Goal: Task Accomplishment & Management: Manage account settings

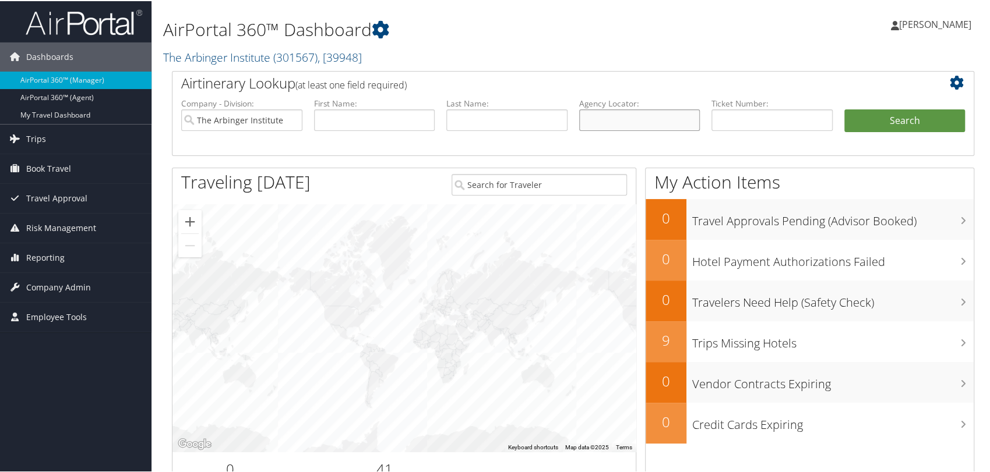
click at [629, 119] on input "text" at bounding box center [639, 119] width 121 height 22
drag, startPoint x: 291, startPoint y: 118, endPoint x: 379, endPoint y: 136, distance: 89.4
click at [291, 118] on input "The Arbinger Institute" at bounding box center [241, 119] width 121 height 22
click at [614, 124] on input "text" at bounding box center [639, 119] width 121 height 22
paste input "DPHG06"
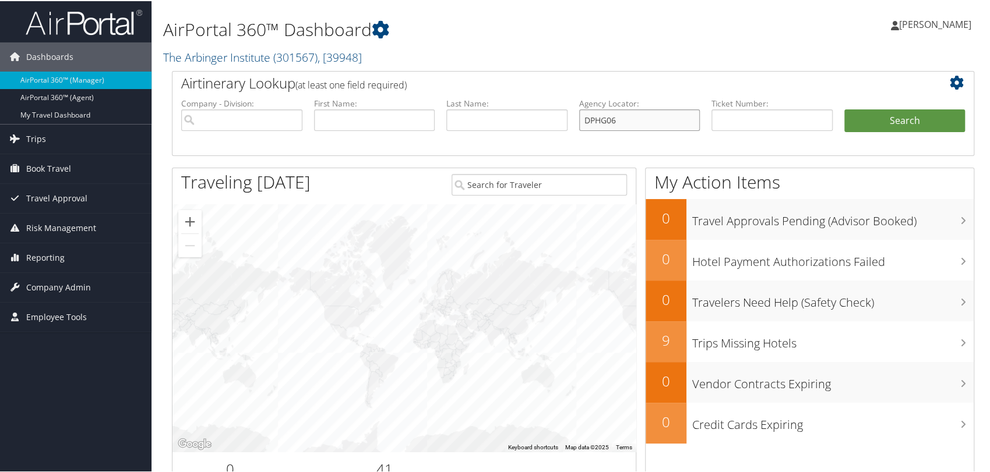
type input "DPHG06"
click at [844, 108] on button "Search" at bounding box center [904, 119] width 121 height 23
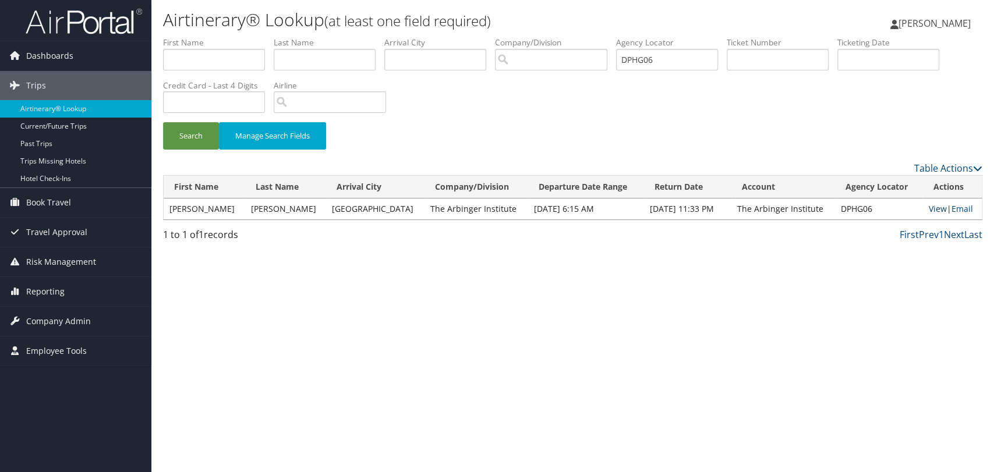
click at [929, 206] on link "View" at bounding box center [938, 208] width 18 height 11
click at [648, 52] on input "DPHG06" at bounding box center [667, 60] width 102 height 22
paste input "KKXH"
type input "DPKKXH"
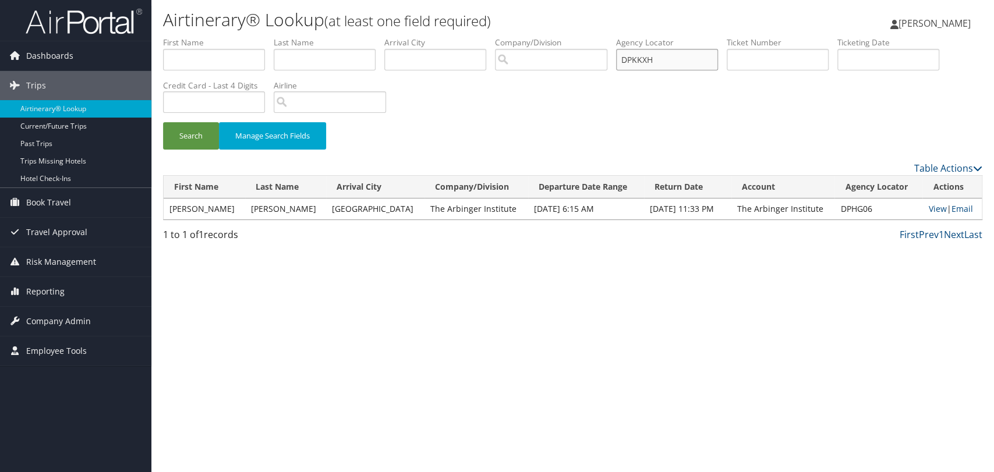
click at [163, 122] on button "Search" at bounding box center [191, 135] width 56 height 27
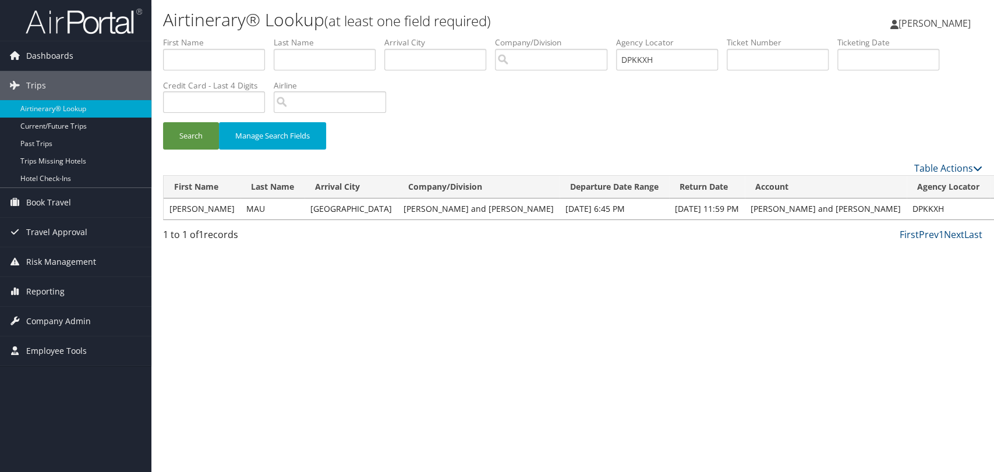
click at [994, 206] on link "View" at bounding box center [1005, 208] width 18 height 11
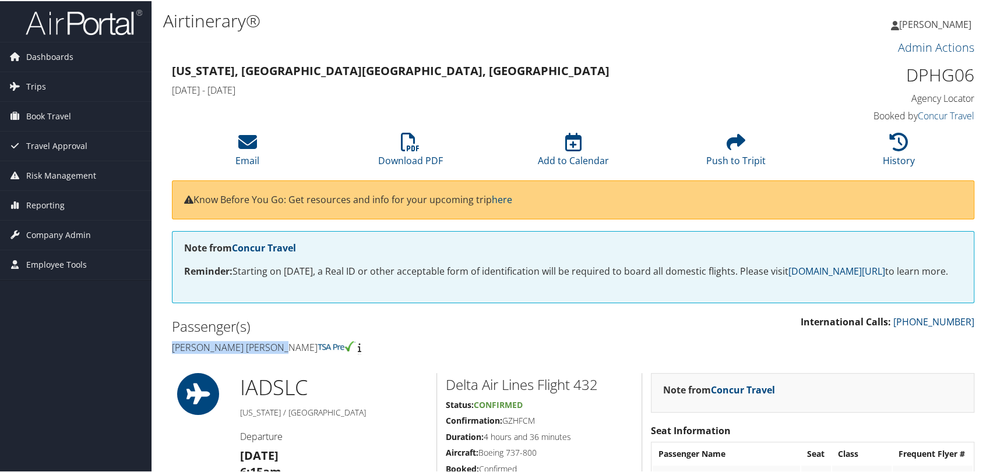
drag, startPoint x: 284, startPoint y: 361, endPoint x: 172, endPoint y: 360, distance: 111.9
click at [172, 353] on h4 "Victoria evans Trammel" at bounding box center [368, 346] width 393 height 13
copy h4 "Victoria evans Trammel"
click at [410, 161] on link "Download PDF" at bounding box center [410, 152] width 65 height 28
click at [69, 238] on span "Company Admin" at bounding box center [58, 234] width 65 height 29
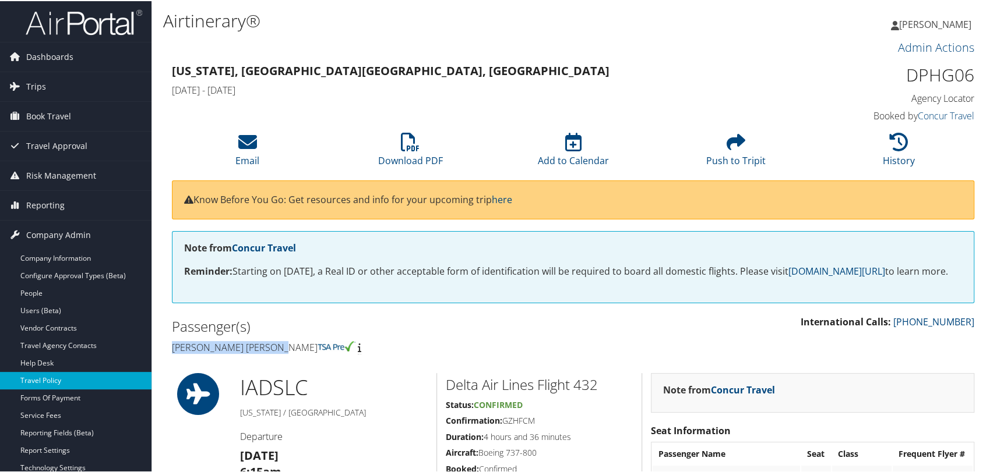
click at [69, 383] on link "Travel Policy" at bounding box center [75, 379] width 151 height 17
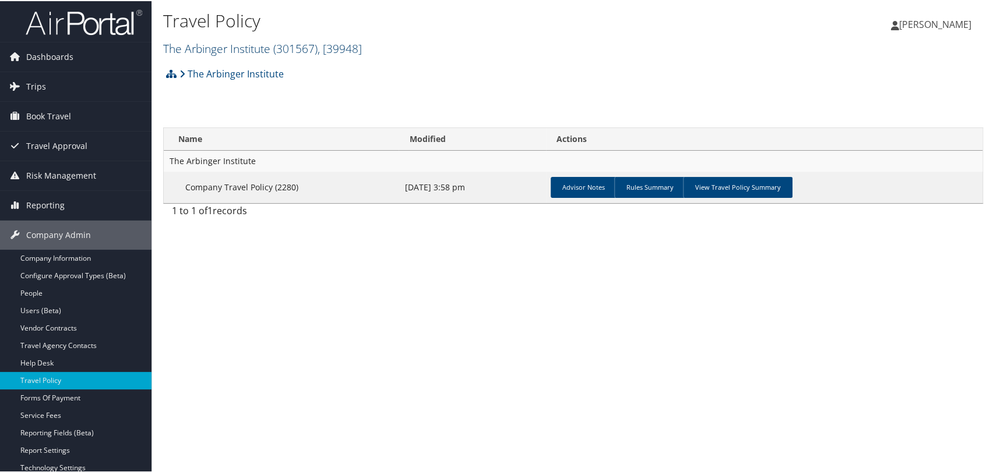
click at [298, 43] on span "( 301567 )" at bounding box center [295, 48] width 44 height 16
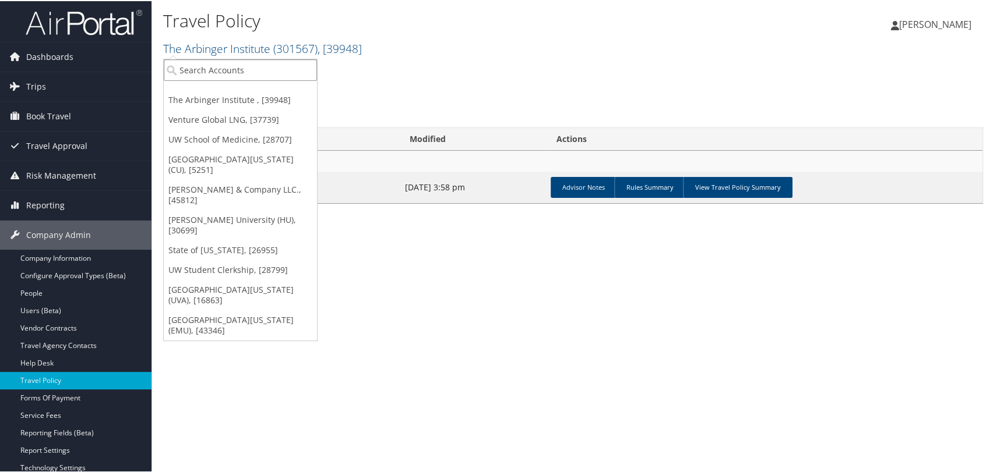
click at [250, 69] on input "search" at bounding box center [240, 69] width 153 height 22
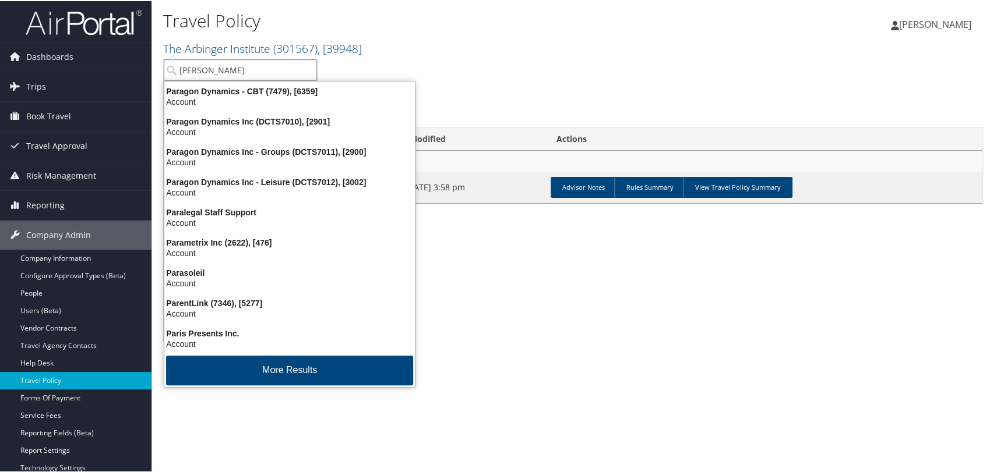
type input "[PERSON_NAME]"
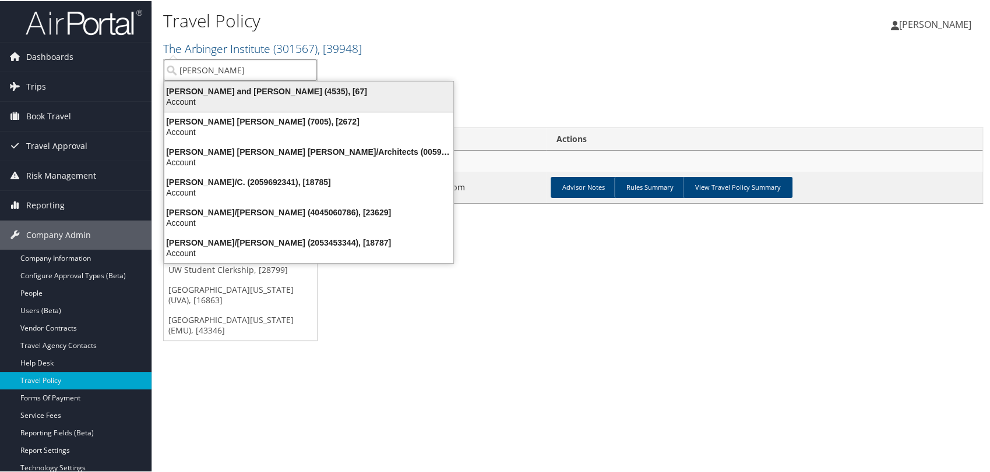
click at [247, 94] on div "[PERSON_NAME] and [PERSON_NAME] (4535), [67]" at bounding box center [308, 90] width 303 height 10
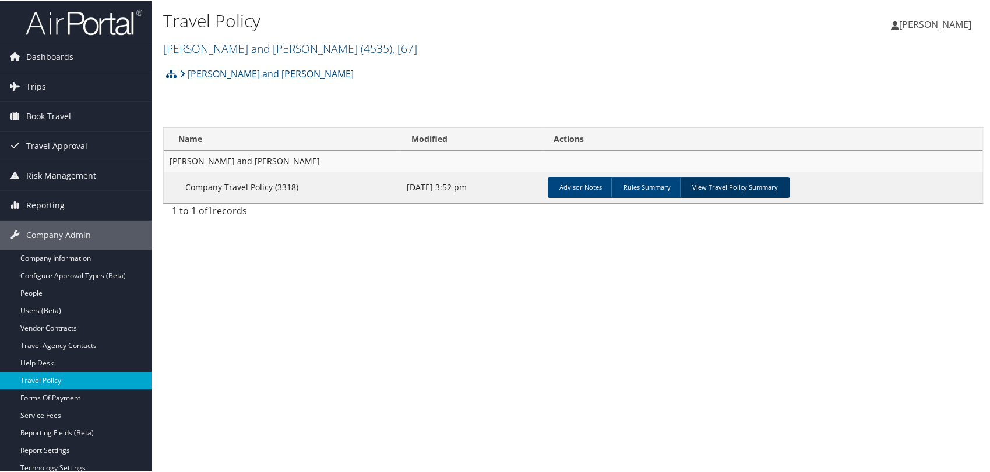
click at [755, 190] on link "View Travel Policy Summary" at bounding box center [735, 186] width 110 height 21
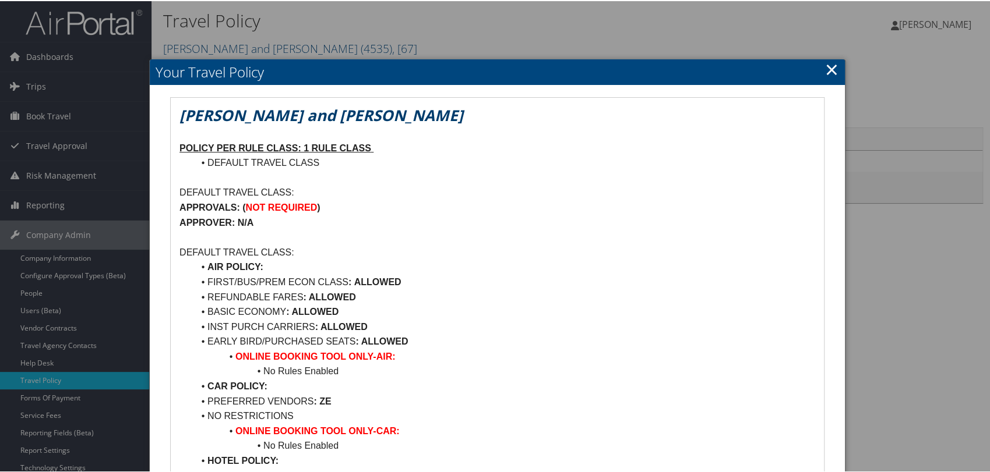
click at [828, 62] on link "×" at bounding box center [831, 68] width 13 height 23
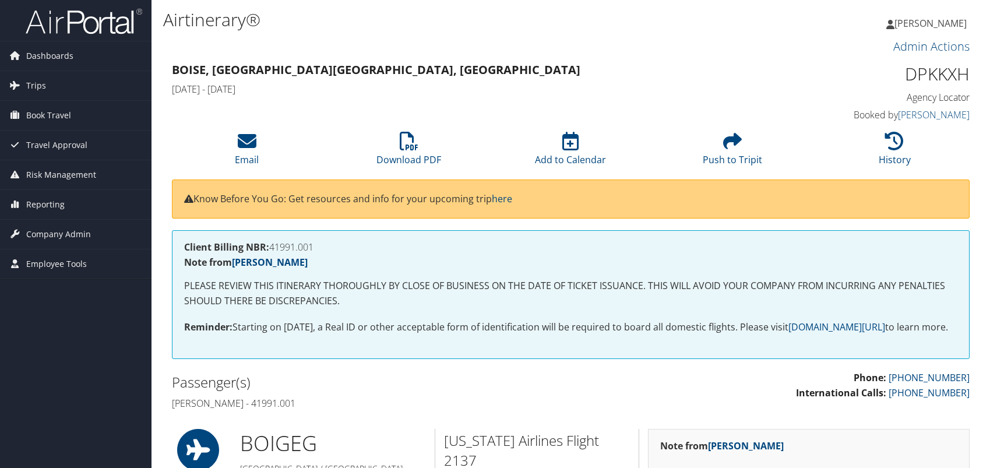
scroll to position [259, 0]
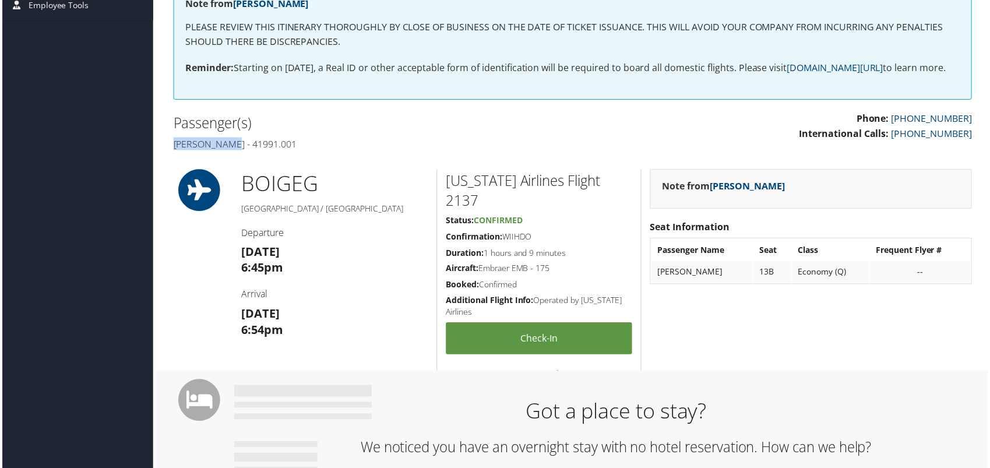
drag, startPoint x: 231, startPoint y: 160, endPoint x: 172, endPoint y: 160, distance: 58.3
click at [172, 151] on h4 "[PERSON_NAME] - 41991.001" at bounding box center [368, 144] width 393 height 13
copy h4 "[PERSON_NAME]"
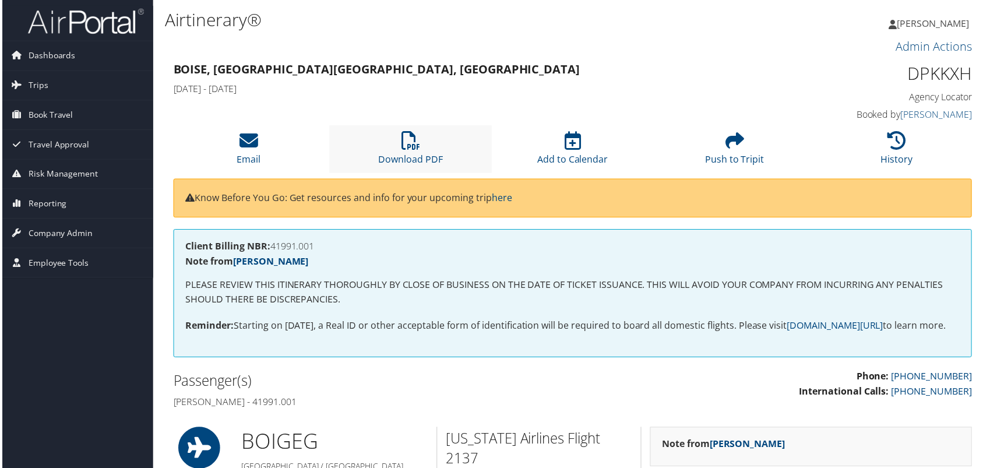
click at [396, 146] on li "Download PDF" at bounding box center [410, 149] width 163 height 47
